Goal: Information Seeking & Learning: Learn about a topic

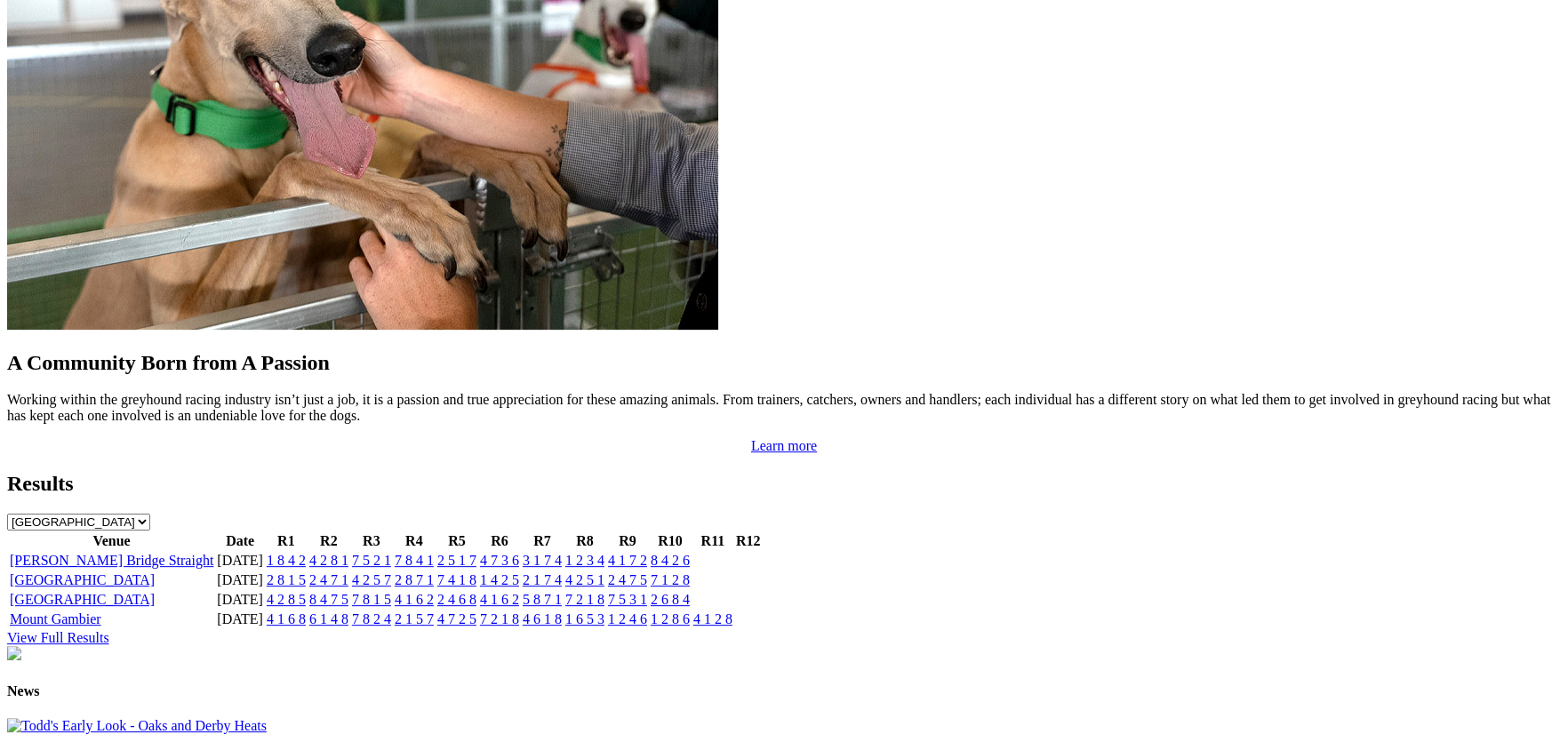
scroll to position [1559, 0]
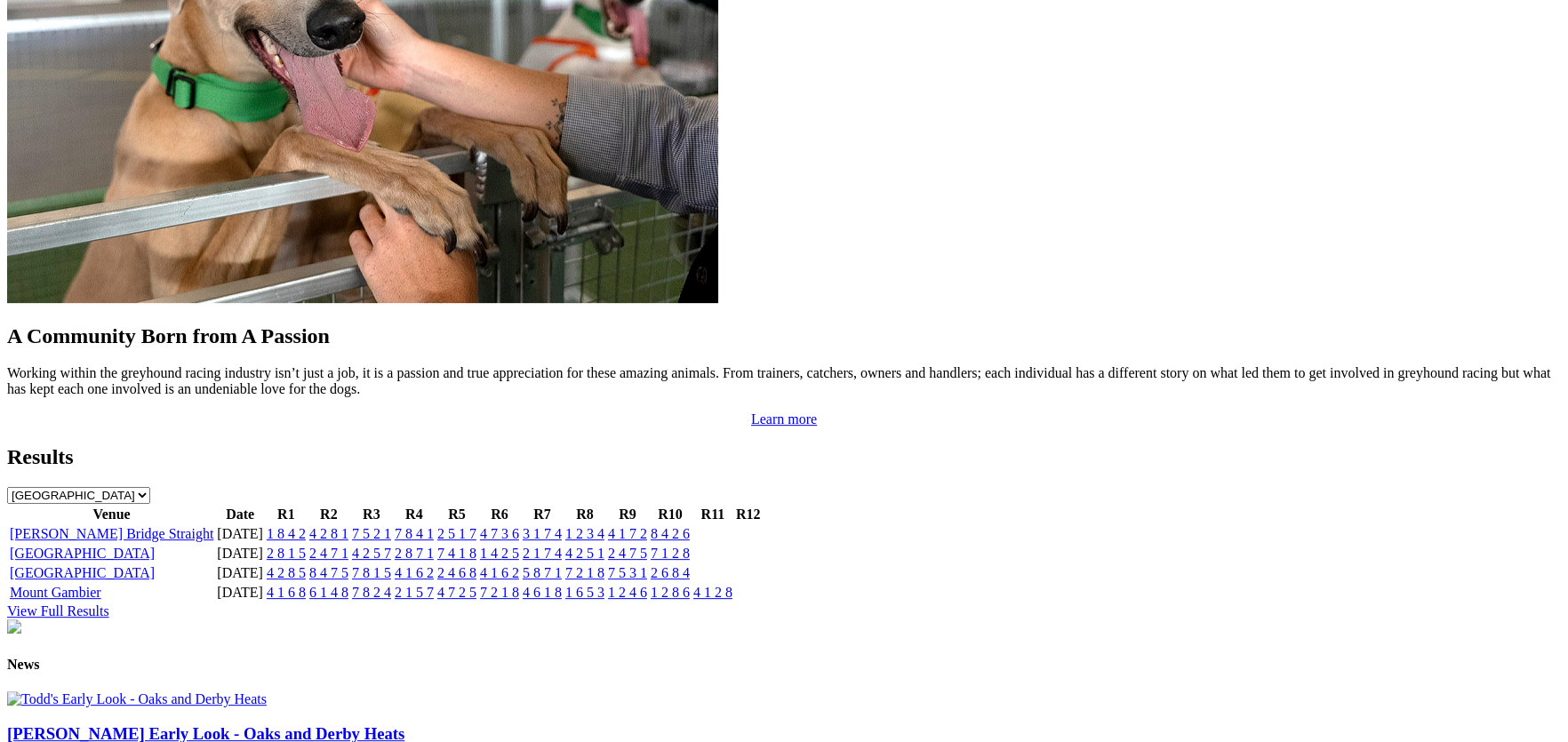
click at [155, 546] on link "[GEOGRAPHIC_DATA]" at bounding box center [82, 553] width 145 height 15
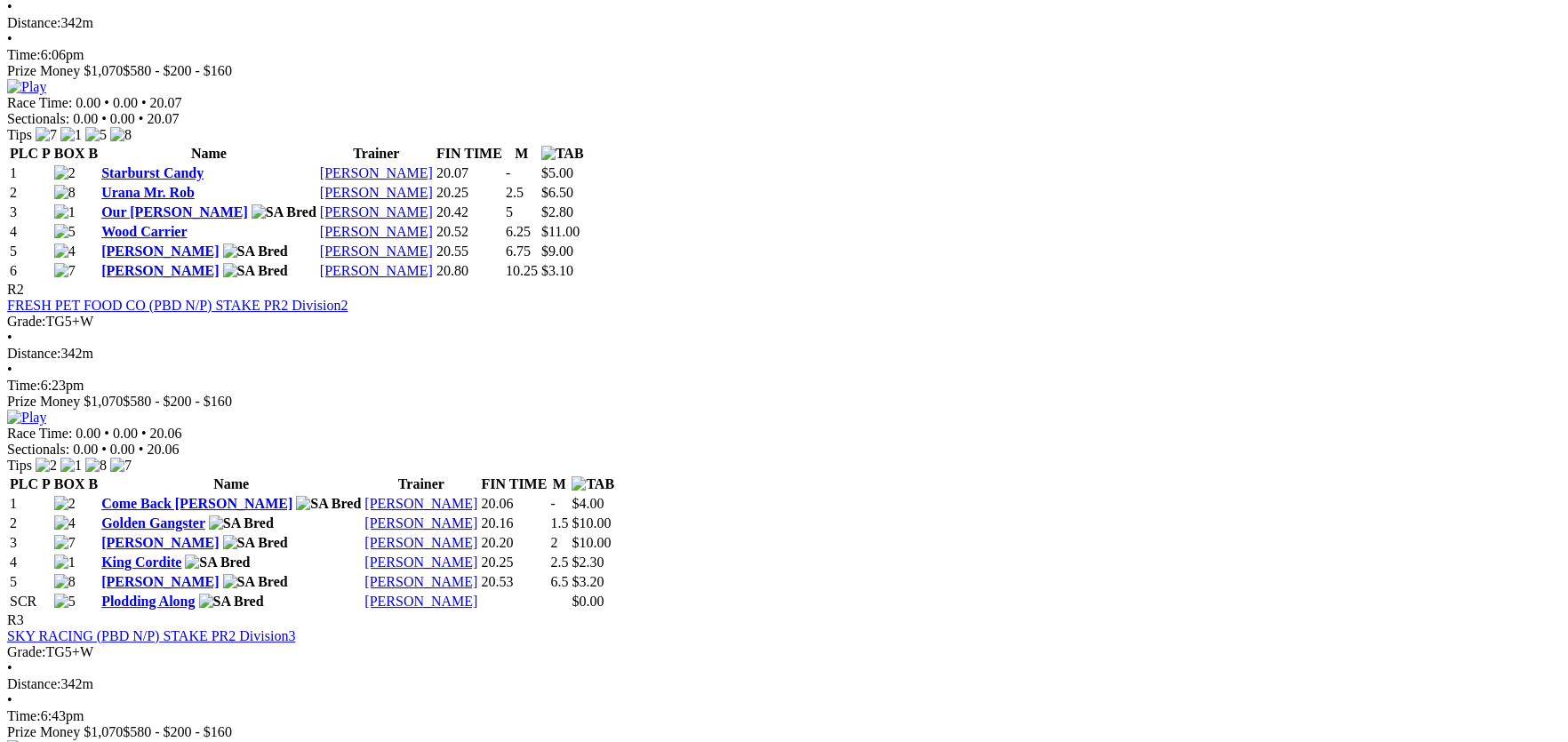
scroll to position [888, 0]
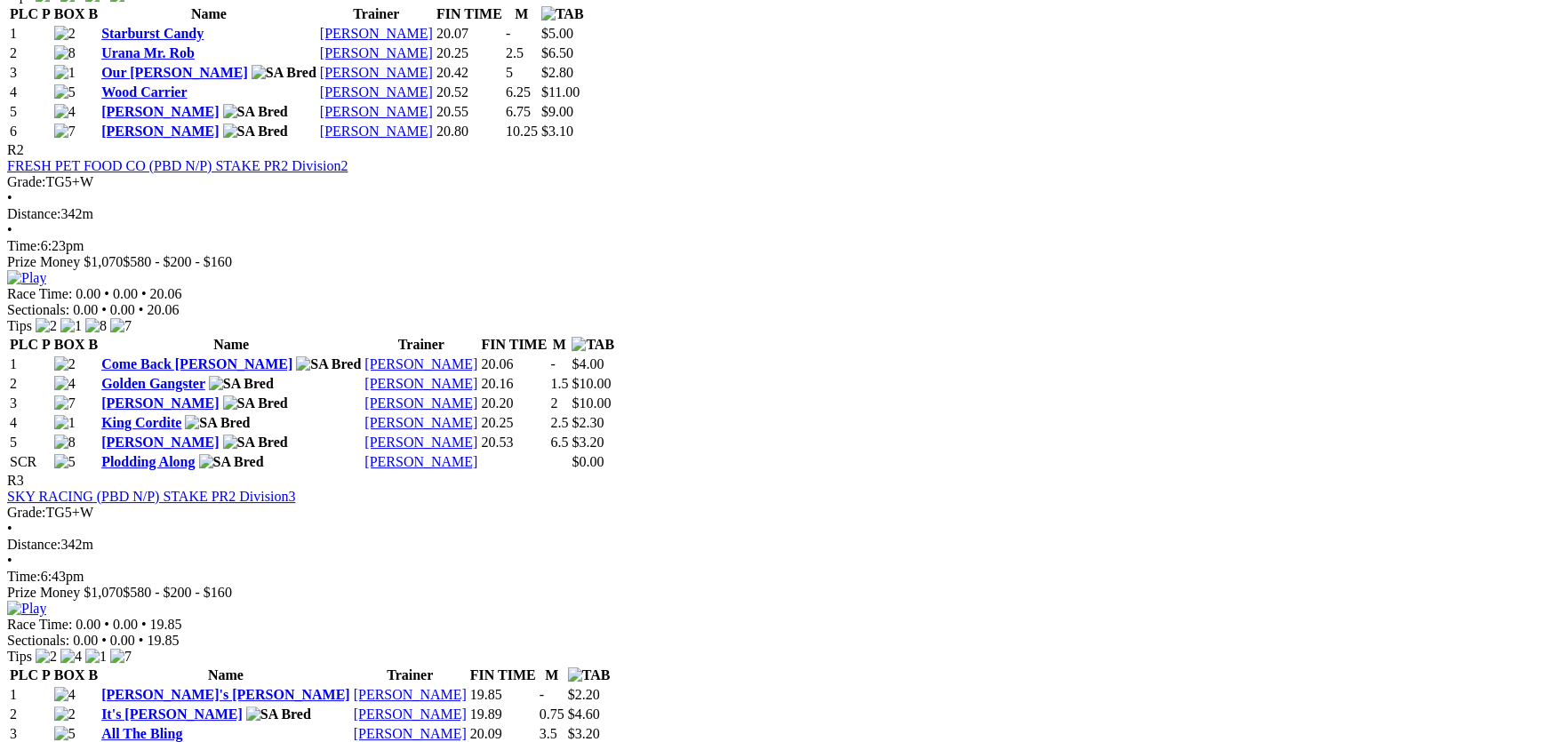
scroll to position [1066, 0]
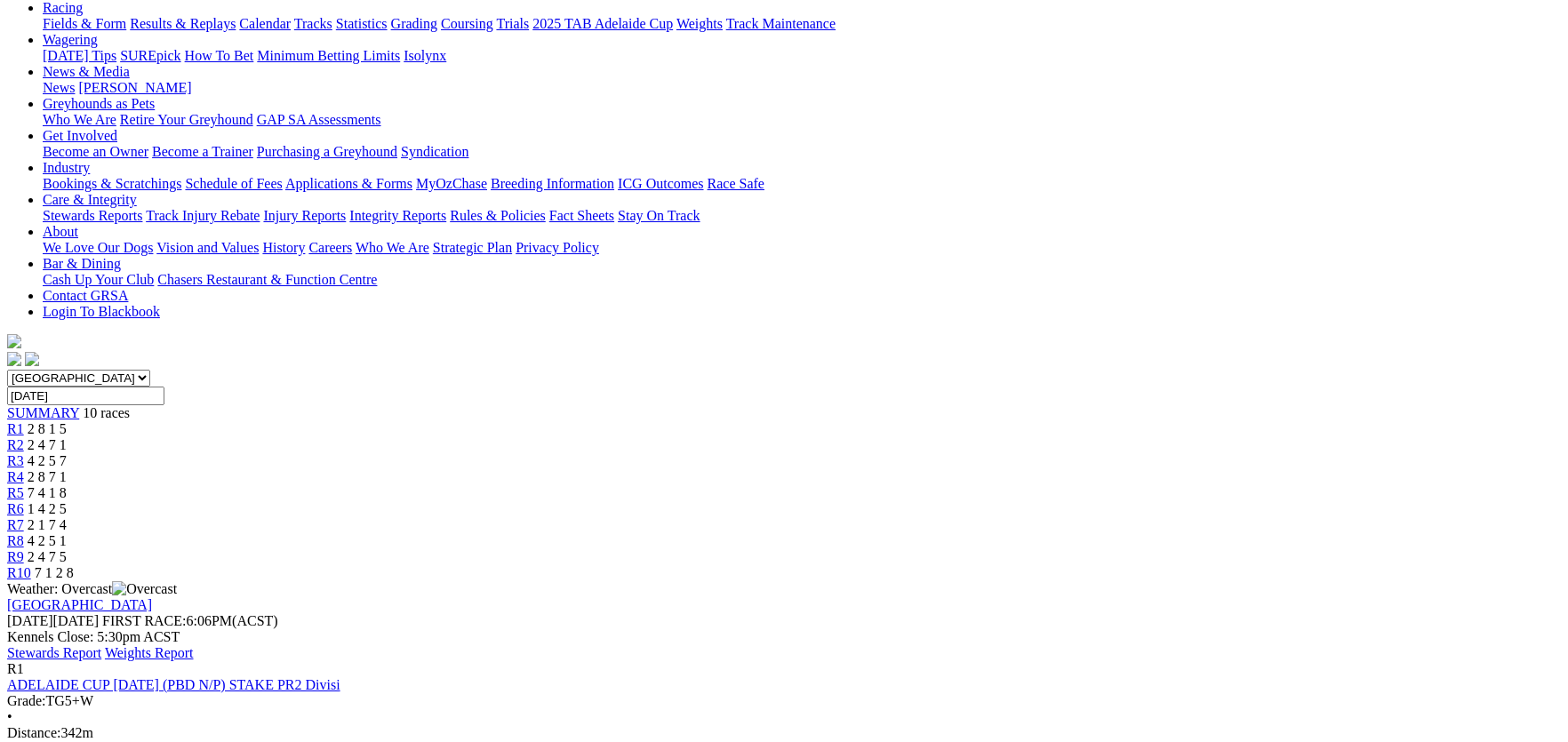
scroll to position [0, 0]
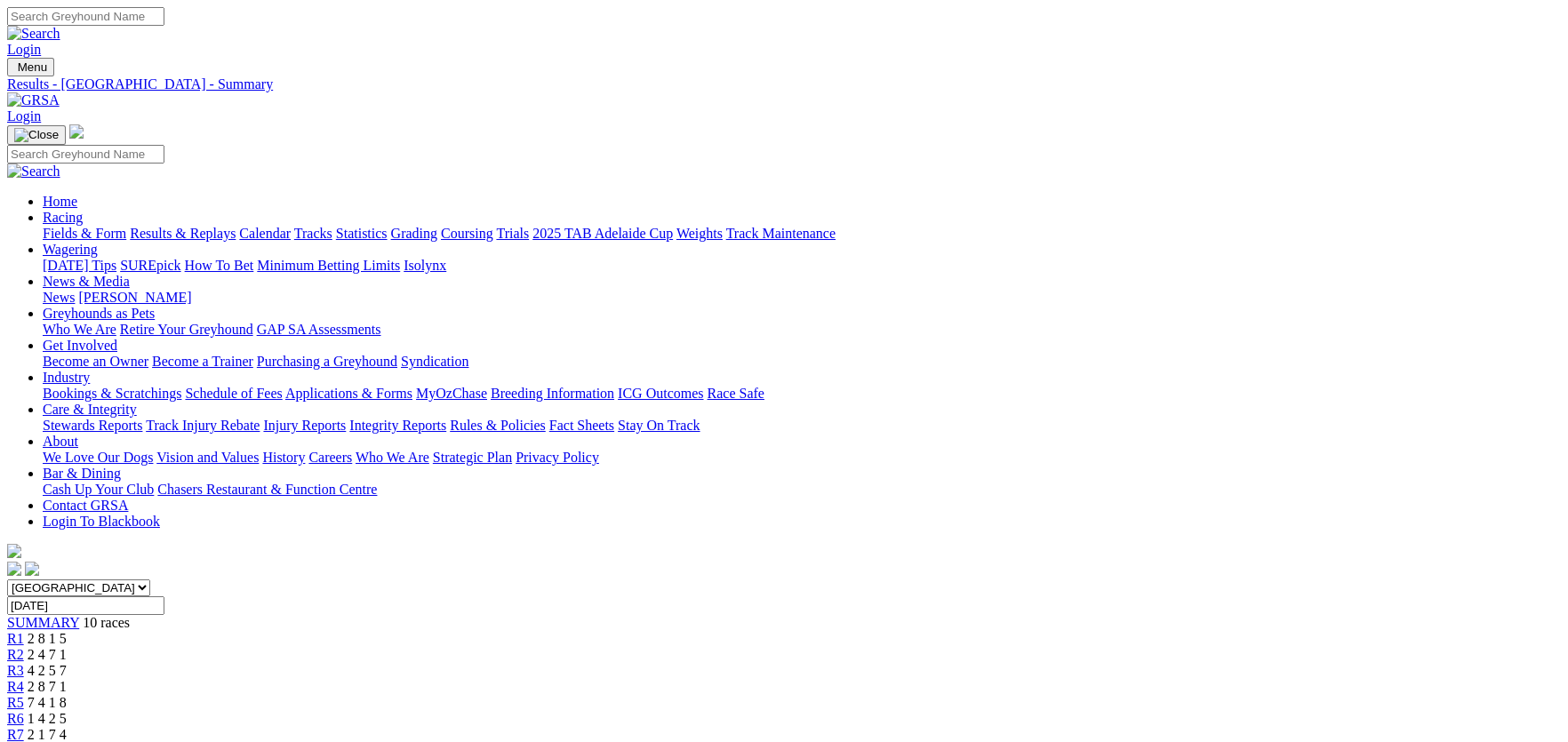
click at [446, 418] on link "Integrity Reports" at bounding box center [398, 425] width 97 height 15
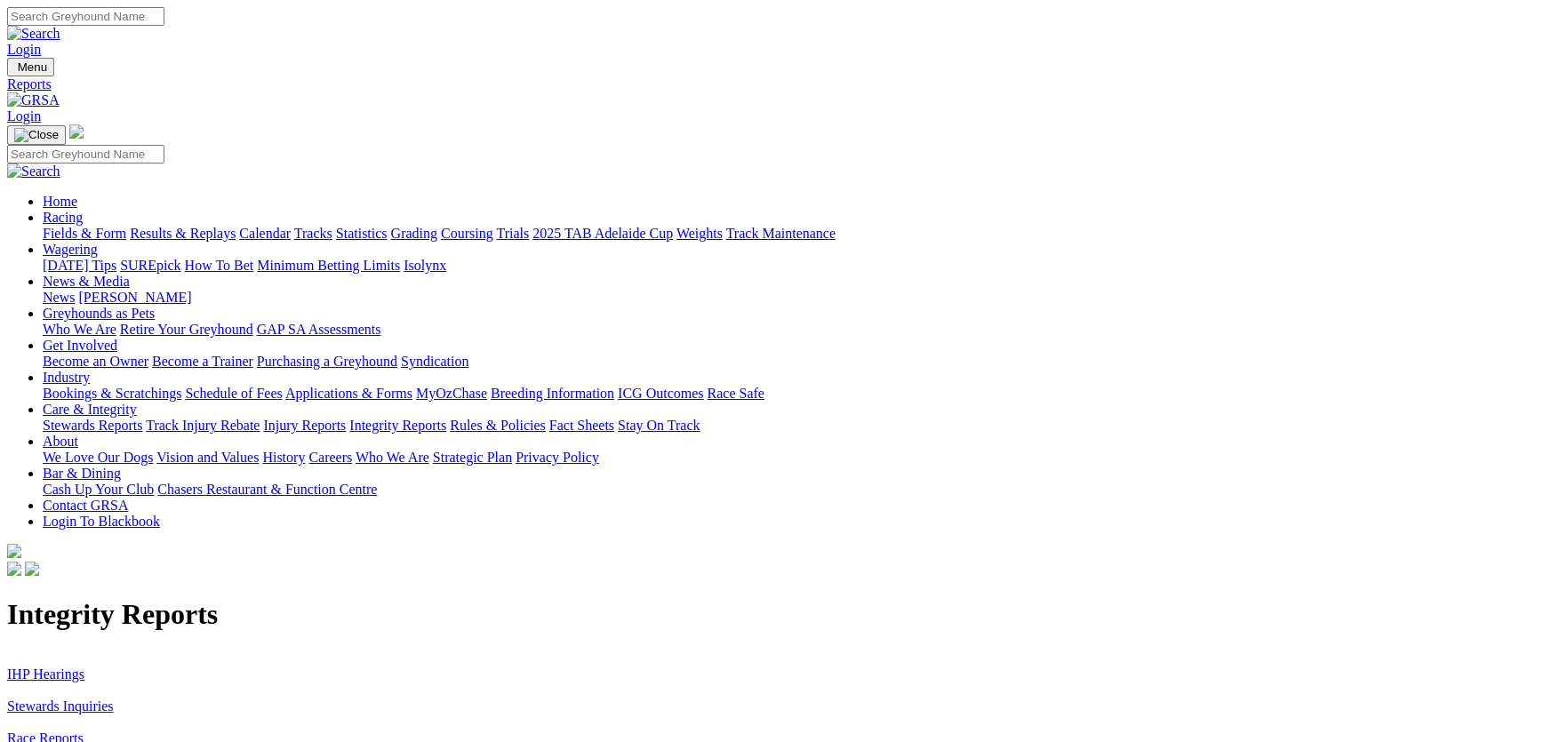
click at [84, 667] on link "IHP Hearings" at bounding box center [46, 674] width 77 height 15
click at [114, 699] on link "Stewards Inquiries" at bounding box center [60, 706] width 107 height 15
